Goal: Information Seeking & Learning: Understand process/instructions

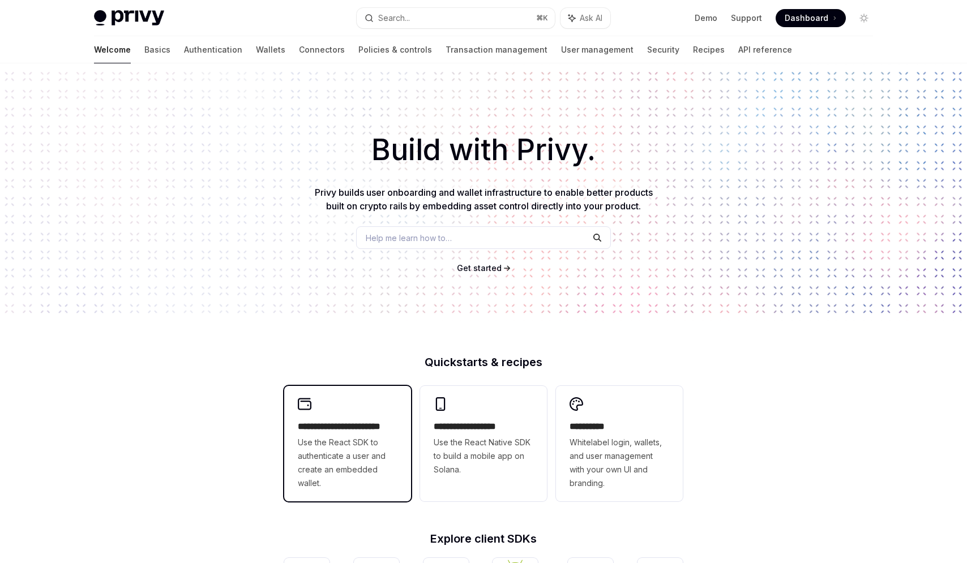
click at [331, 433] on h2 "**********" at bounding box center [348, 427] width 100 height 14
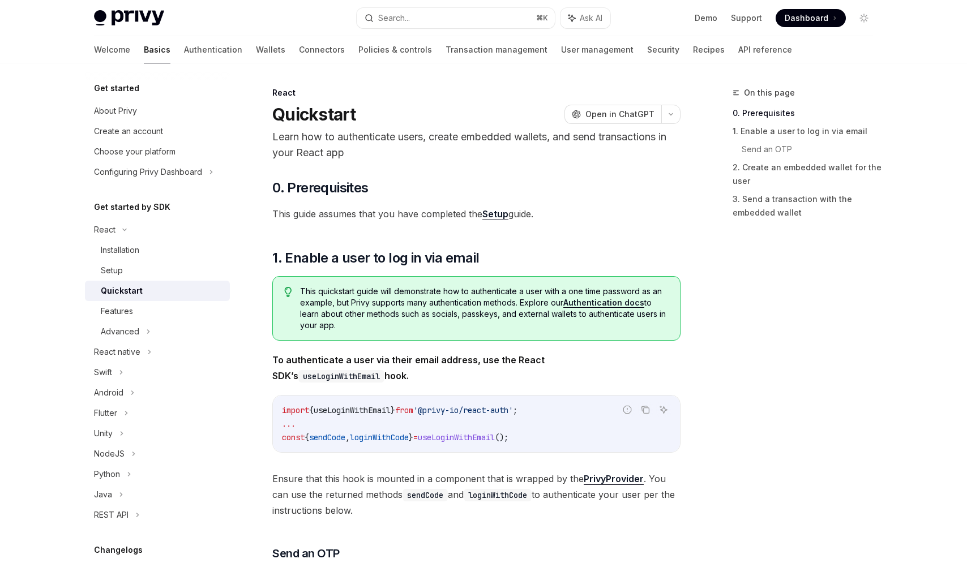
click at [822, 24] on span at bounding box center [811, 18] width 70 height 18
click at [142, 247] on div "Installation" at bounding box center [162, 250] width 122 height 14
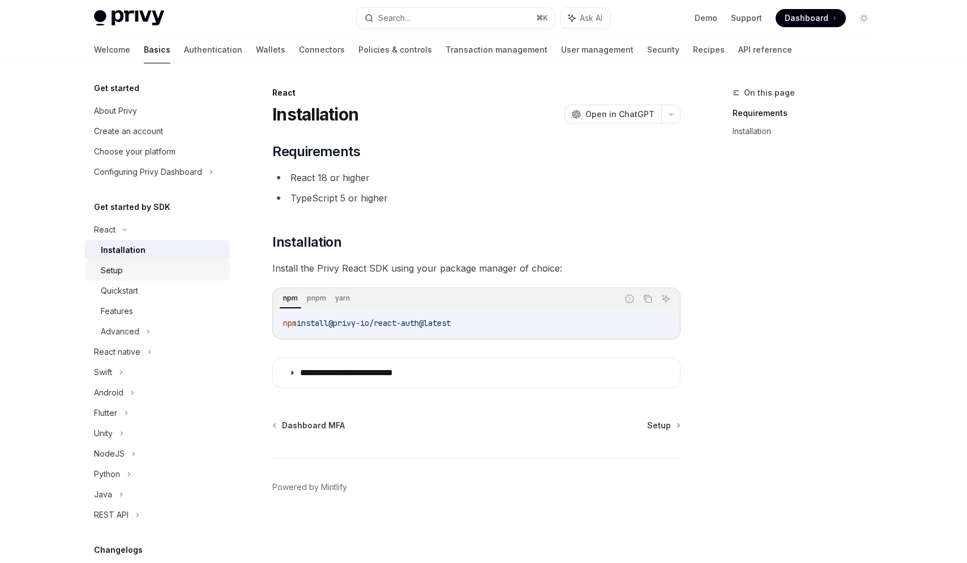
click at [135, 279] on link "Setup" at bounding box center [157, 270] width 145 height 20
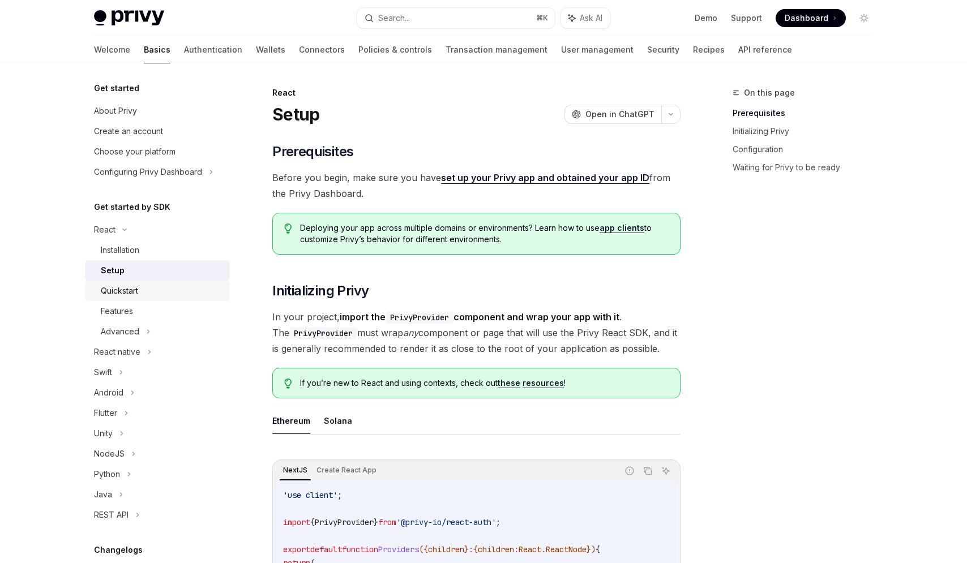
click at [135, 284] on div "Quickstart" at bounding box center [119, 291] width 37 height 14
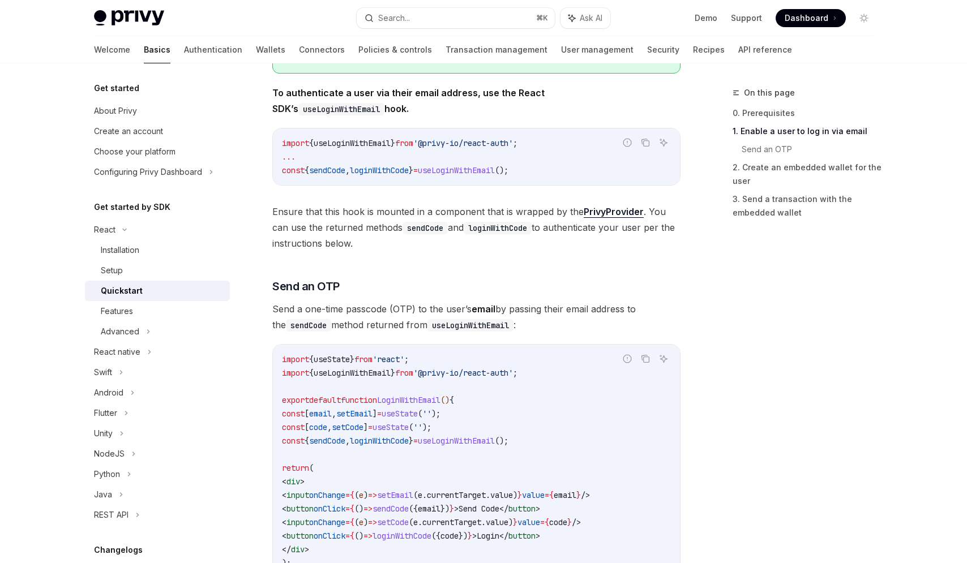
scroll to position [275, 0]
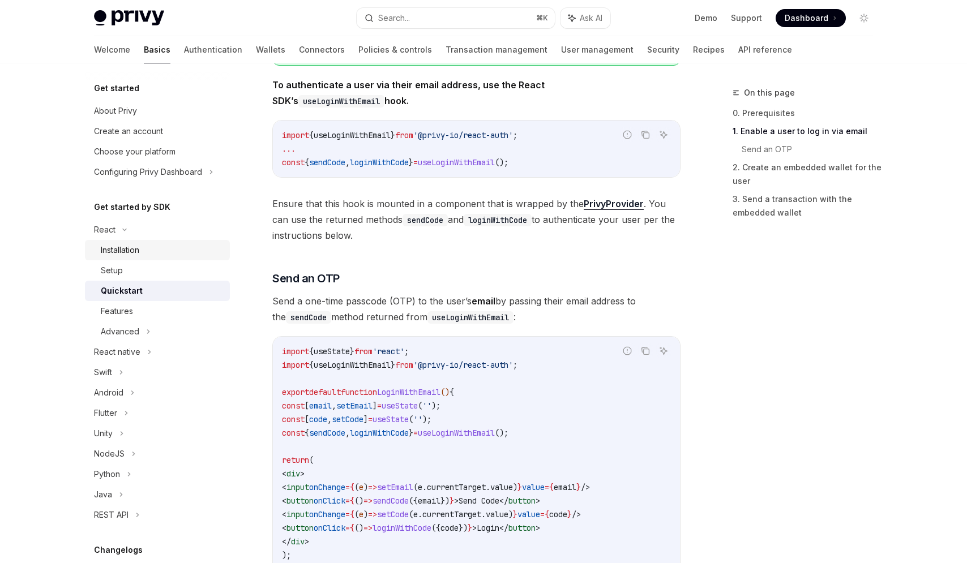
click at [121, 247] on div "Installation" at bounding box center [120, 250] width 39 height 14
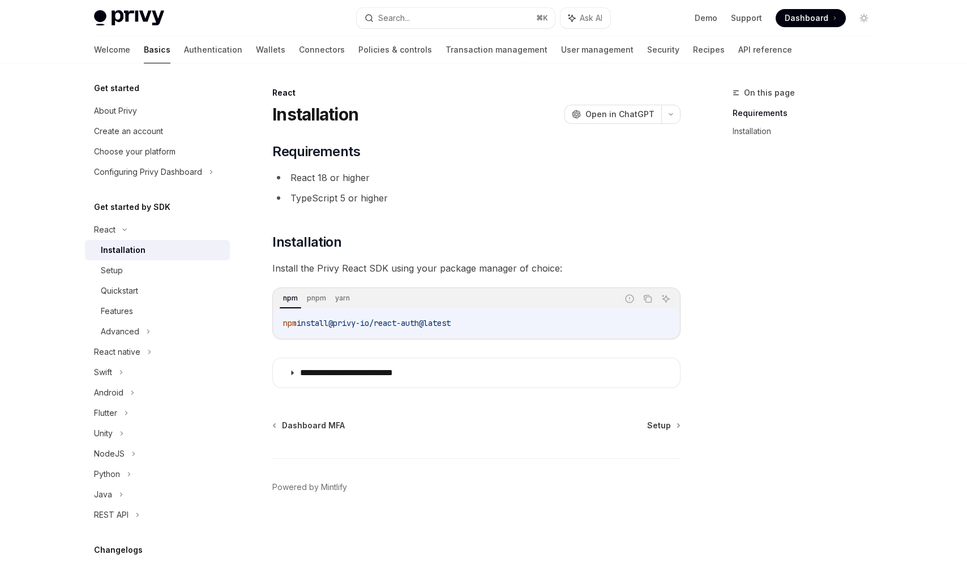
click at [346, 183] on li "React 18 or higher" at bounding box center [476, 178] width 408 height 16
click at [345, 236] on h2 "​ Installation" at bounding box center [476, 242] width 408 height 18
click at [341, 321] on span "@privy-io/react-auth@latest" at bounding box center [389, 323] width 122 height 10
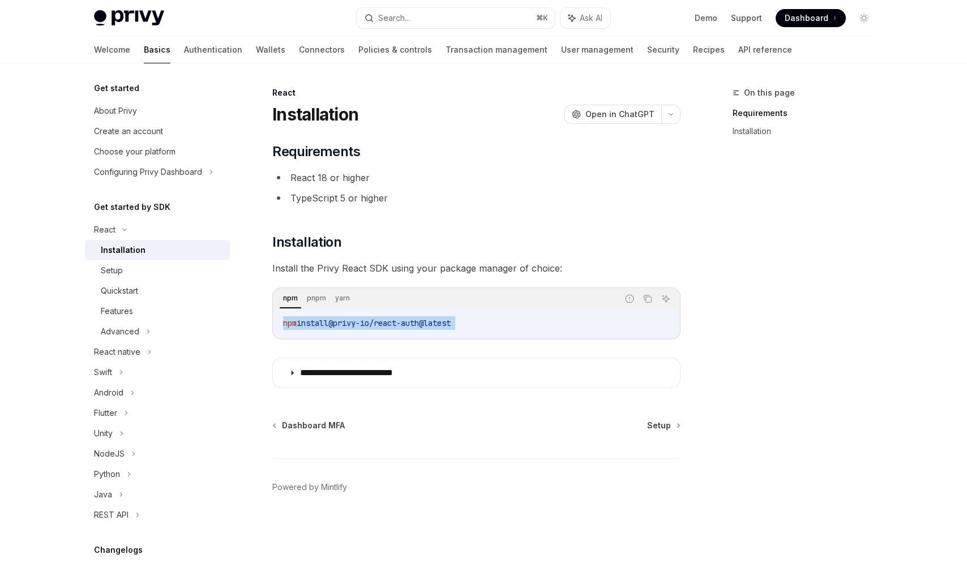
copy div "npm install @privy-io/react-auth@latest"
click at [137, 276] on div "Setup" at bounding box center [162, 271] width 122 height 14
type textarea "*"
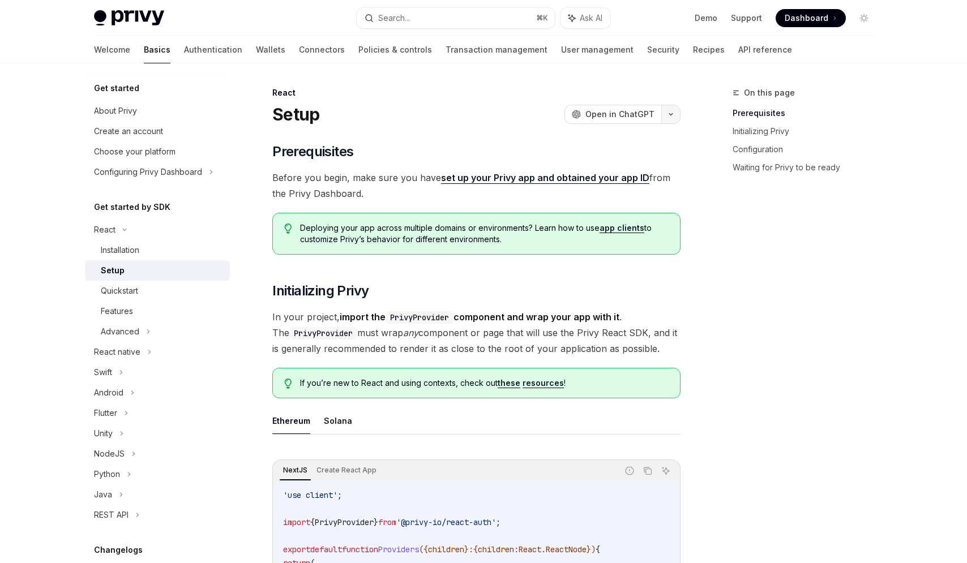
click at [663, 111] on button "button" at bounding box center [670, 114] width 19 height 19
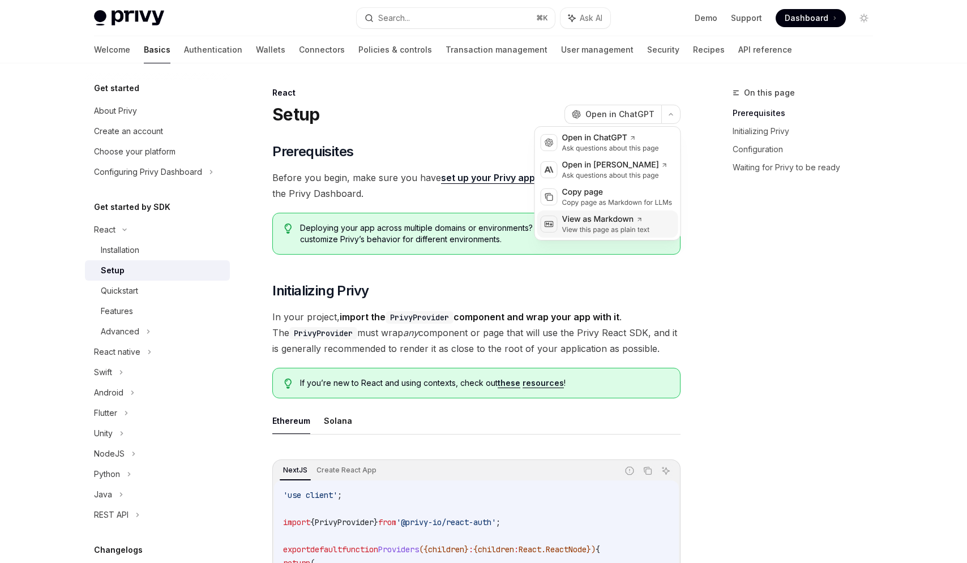
click at [603, 233] on div "View this page as plain text" at bounding box center [606, 229] width 88 height 9
